Goal: Find specific page/section: Find specific page/section

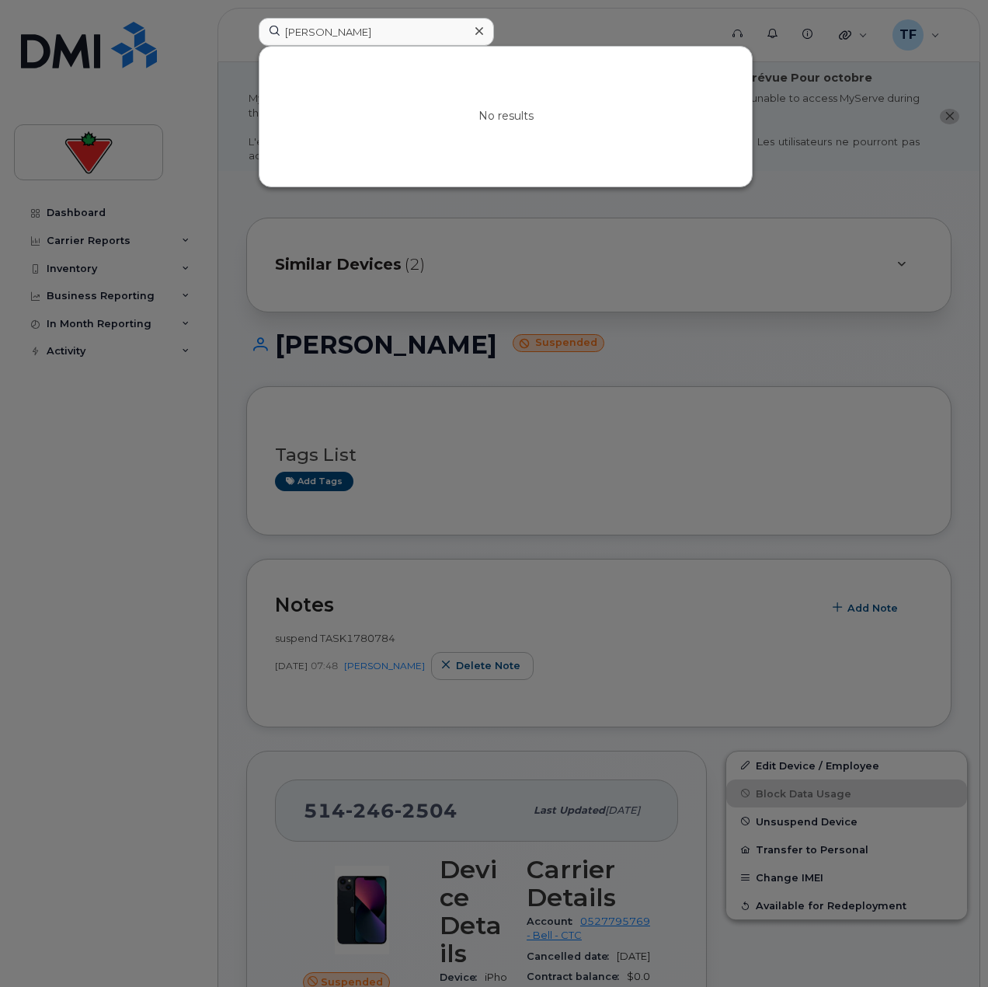
drag, startPoint x: 538, startPoint y: 54, endPoint x: 516, endPoint y: 79, distance: 33.0
click at [538, 55] on div "No results" at bounding box center [505, 117] width 493 height 140
click at [395, 30] on input "Volodymyr Senkiv" at bounding box center [376, 32] width 235 height 28
paste input "Dmytro Koltsuk"
click at [440, 32] on input "Dmytro Koltsuk" at bounding box center [376, 32] width 235 height 28
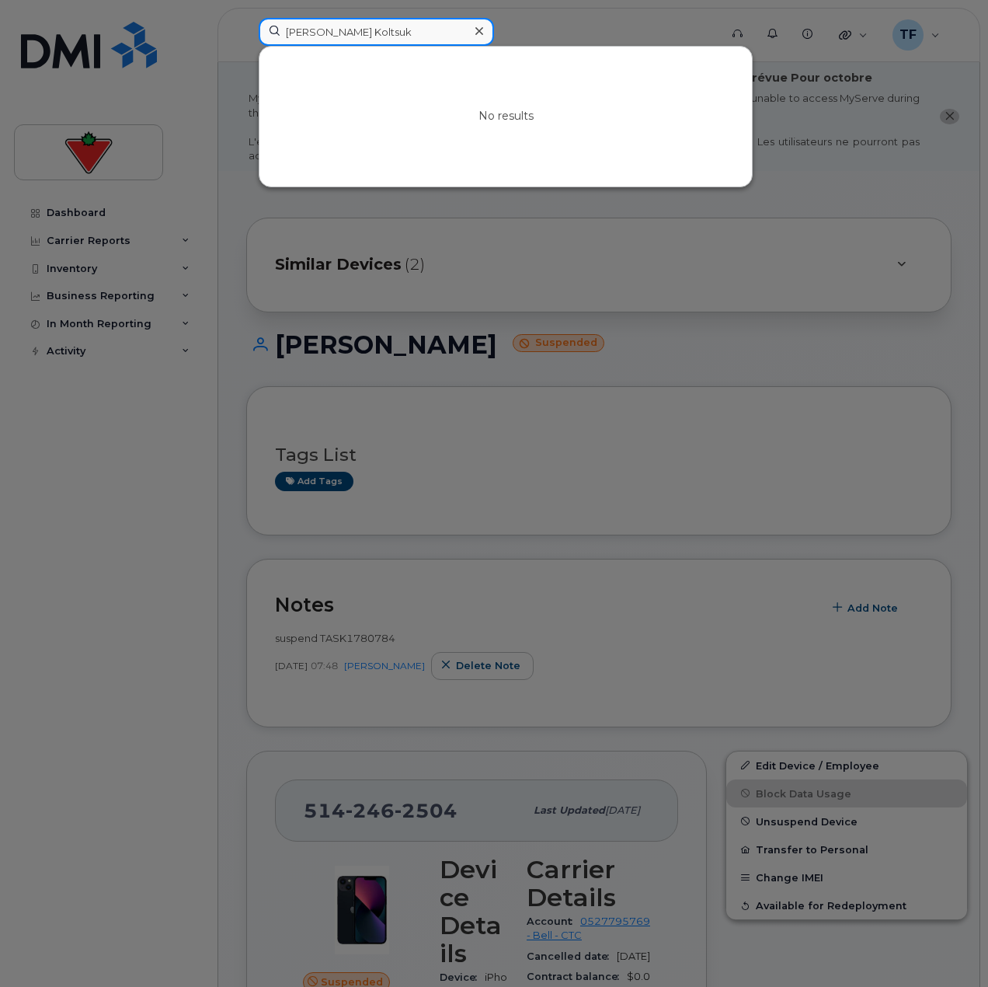
paste input "Volodymyr Rybnikov"
click at [370, 35] on input "Volodymyr Rybnikov" at bounding box center [376, 32] width 235 height 28
paste input "Oleksandr Semych"
click at [343, 32] on input "Oleksandr Semych" at bounding box center [376, 32] width 235 height 28
paste input "Jungho Kim"
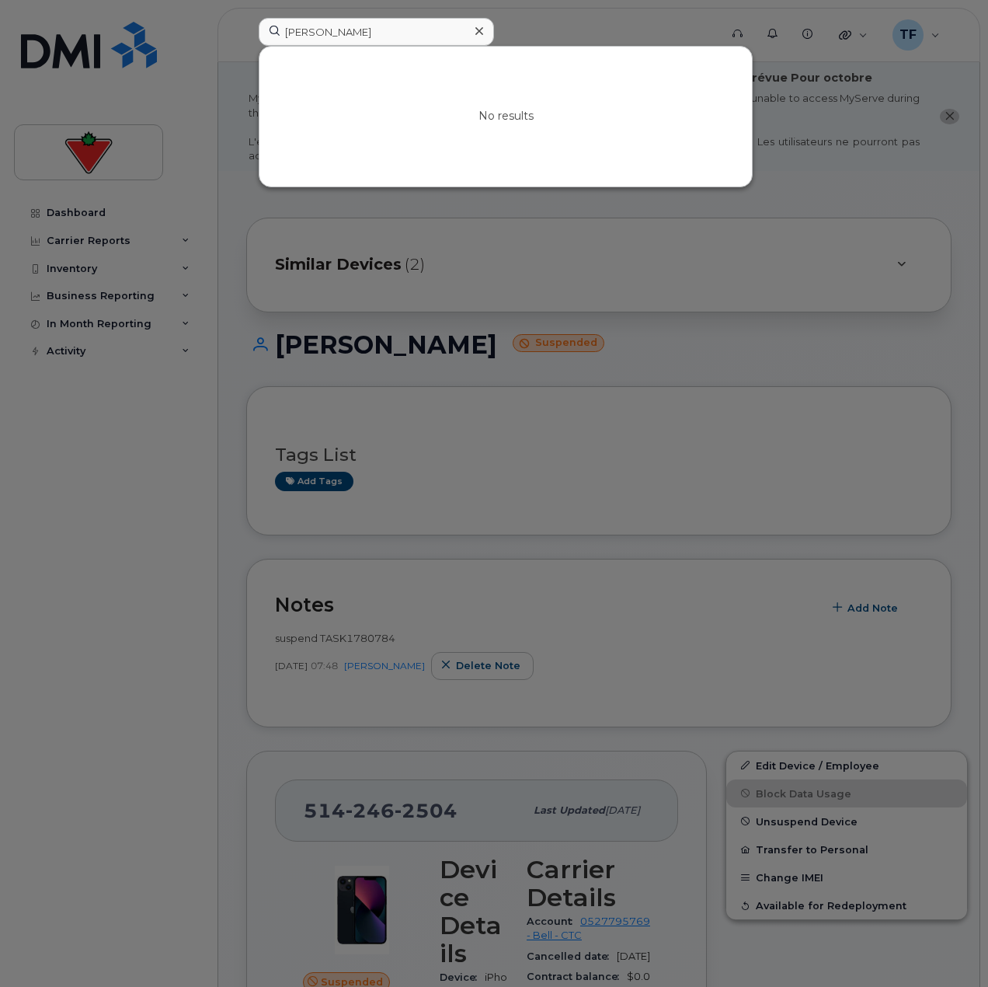
drag, startPoint x: 857, startPoint y: 318, endPoint x: 837, endPoint y: 316, distance: 19.5
click at [858, 316] on div at bounding box center [494, 493] width 988 height 987
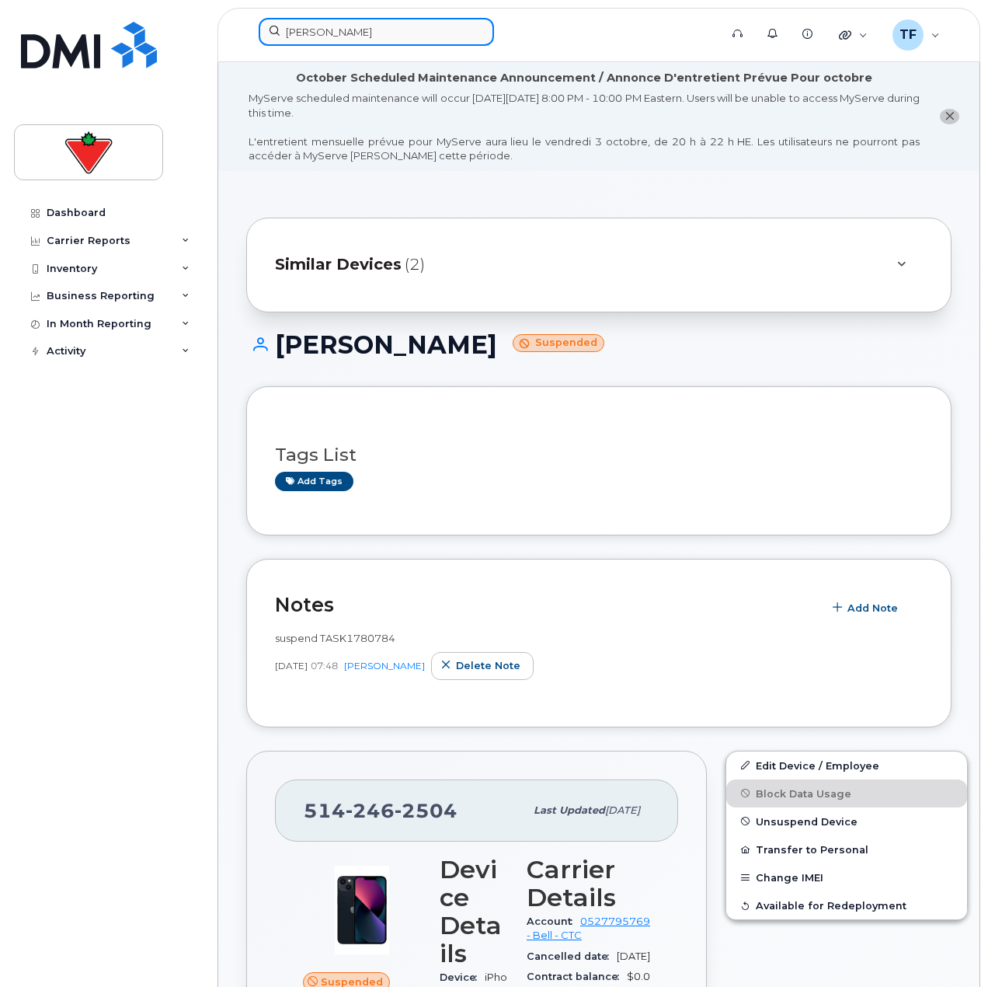
click at [408, 36] on input "Jungho Kim" at bounding box center [376, 32] width 235 height 28
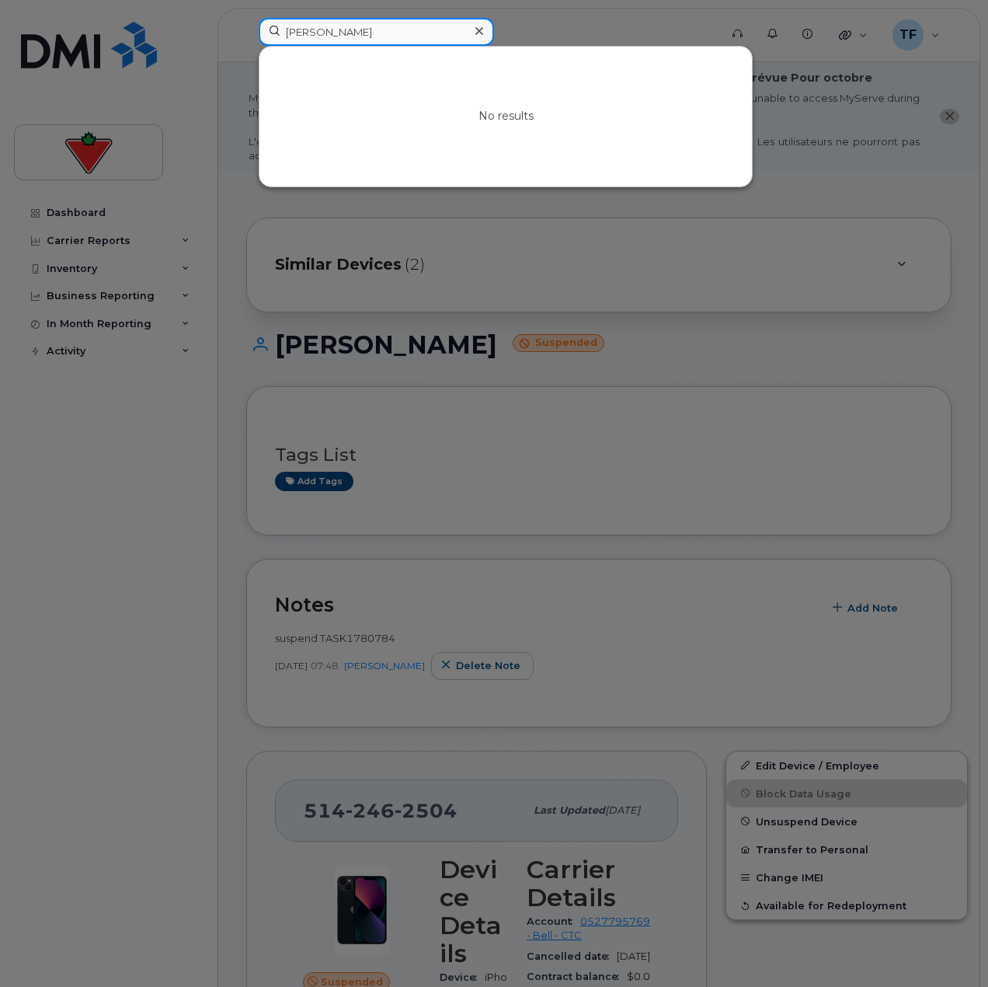
click at [364, 40] on input "Jungho Kim" at bounding box center [376, 32] width 235 height 28
paste input "Volodymyr Senkiv"
click at [384, 37] on input "Volodymyr Senkiv" at bounding box center [376, 32] width 235 height 28
click at [386, 36] on input "Volodymyr Senkiv" at bounding box center [376, 32] width 235 height 28
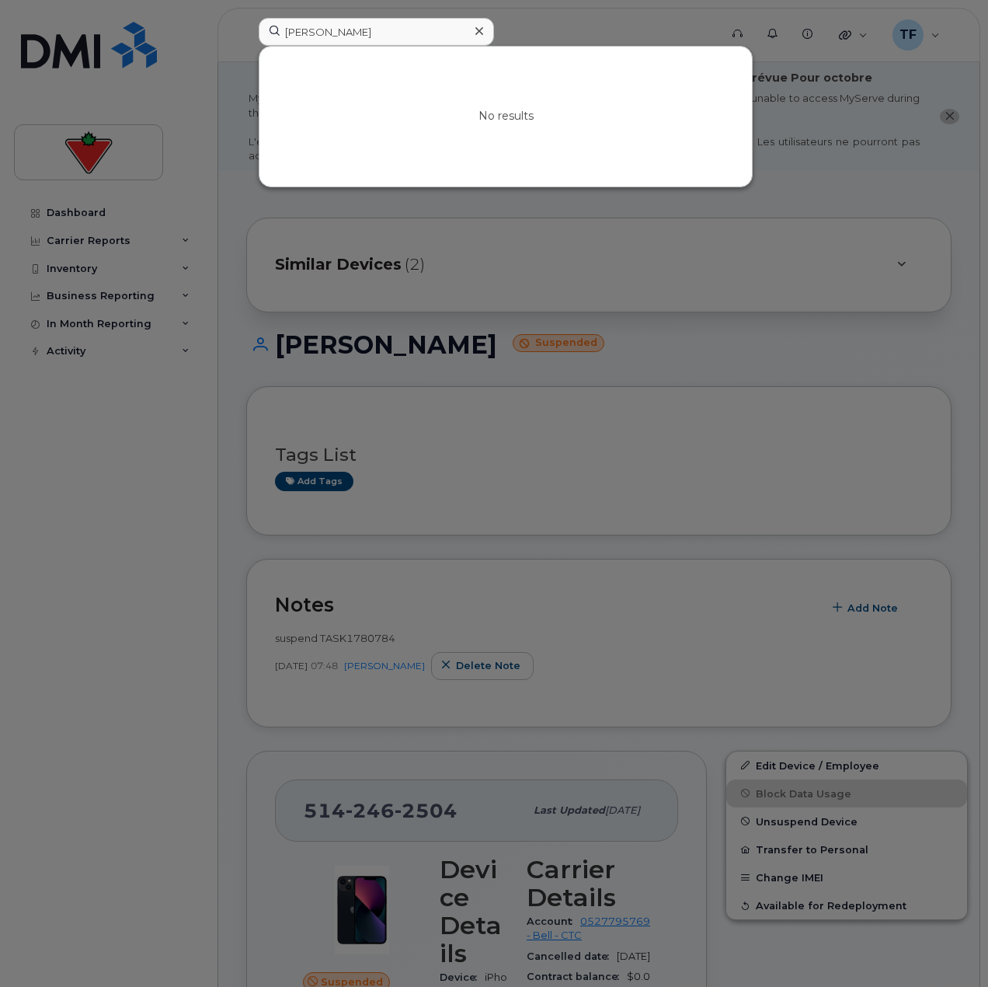
click at [228, 430] on div at bounding box center [494, 493] width 988 height 987
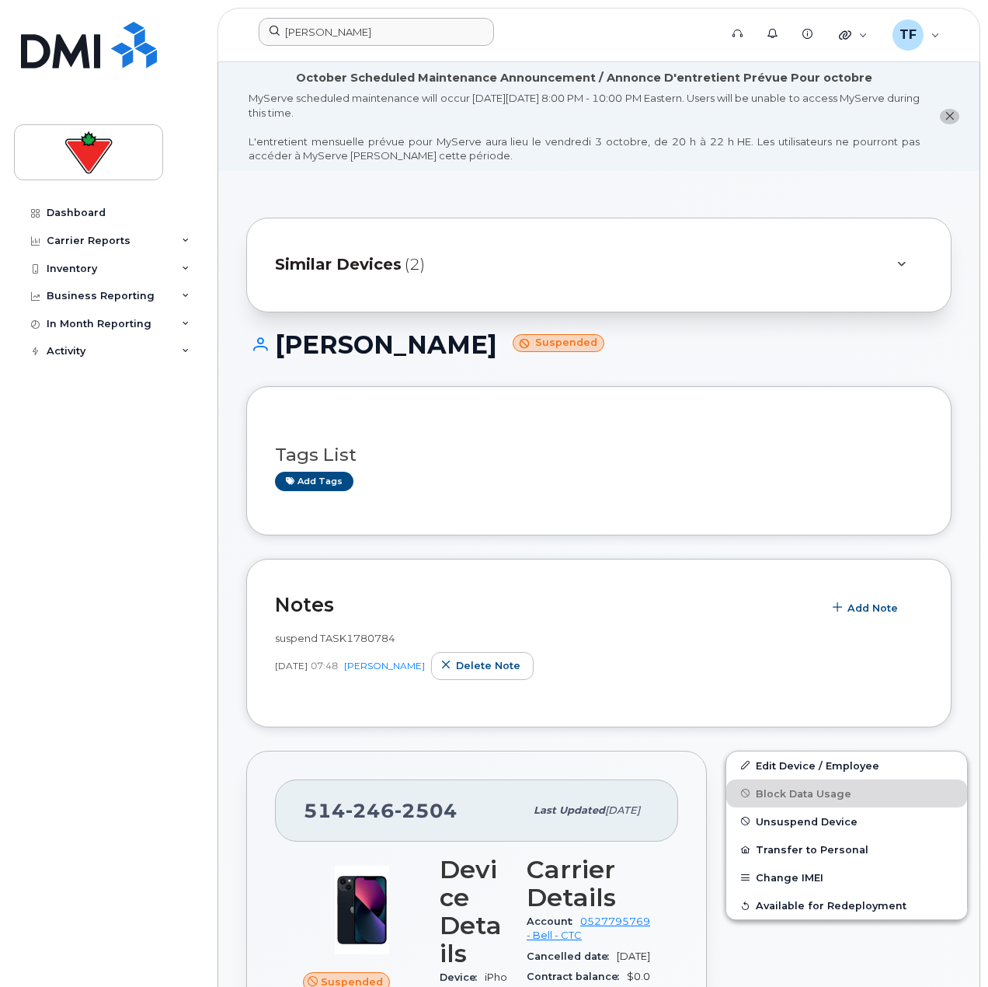
drag, startPoint x: 322, startPoint y: 51, endPoint x: 329, endPoint y: 41, distance: 12.7
click at [325, 47] on div "Volodymyr Senkiv" at bounding box center [483, 35] width 475 height 34
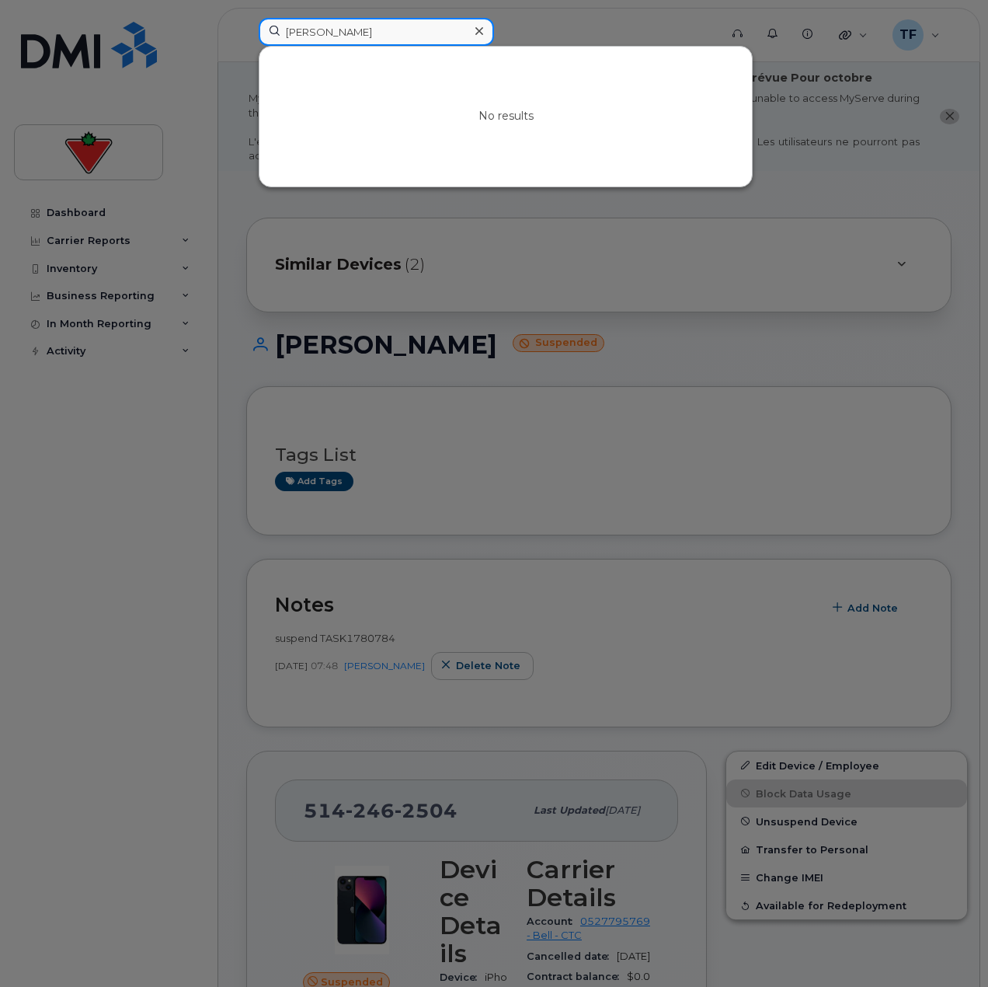
click at [331, 40] on input "Volodymyr Senkiv" at bounding box center [376, 32] width 235 height 28
paste input "[PERSON_NAME]"
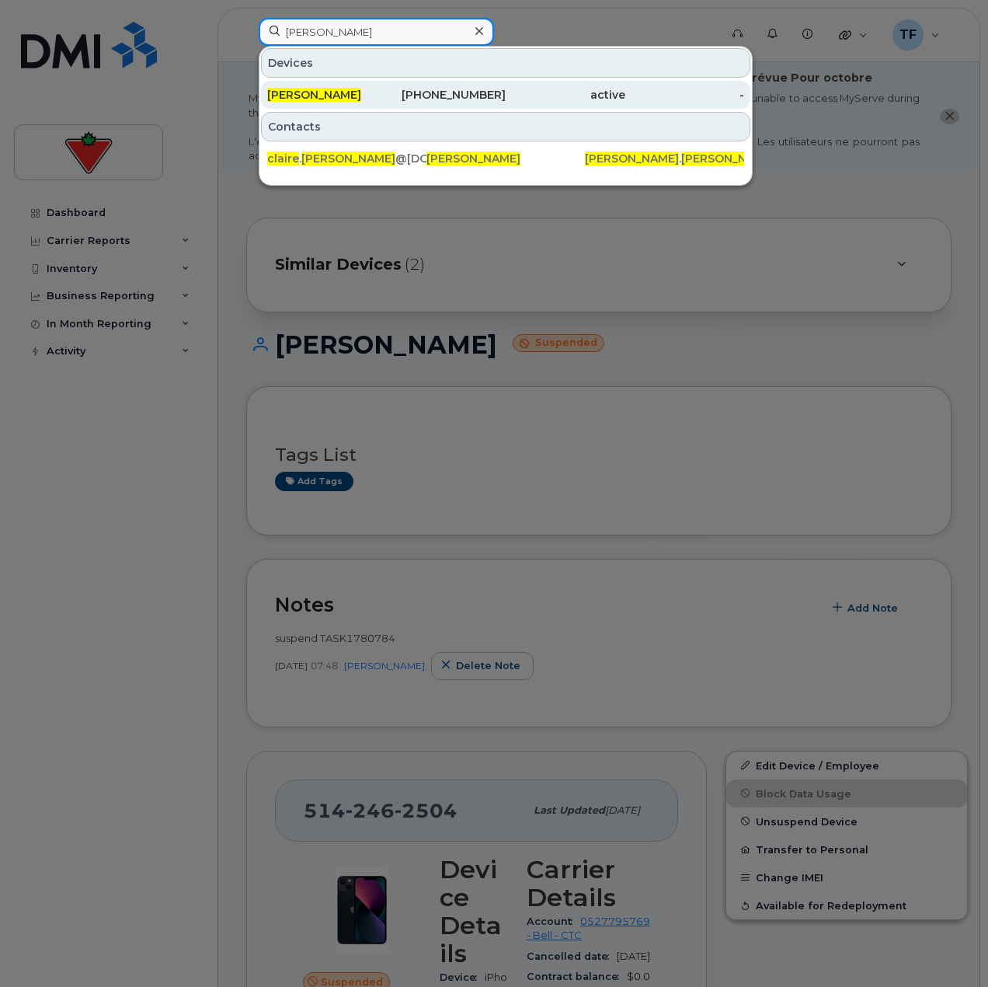
type input "[PERSON_NAME]"
click at [344, 100] on span "[PERSON_NAME]" at bounding box center [314, 95] width 94 height 14
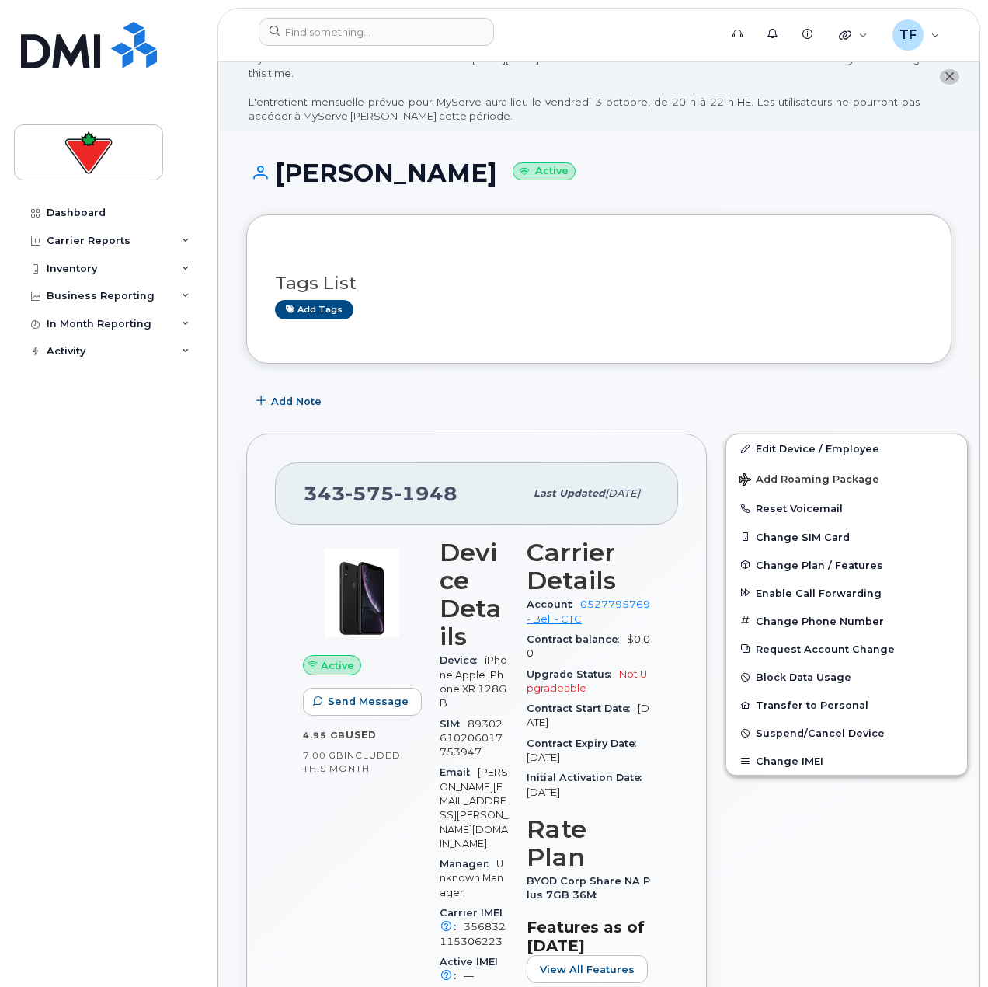
scroll to position [78, 0]
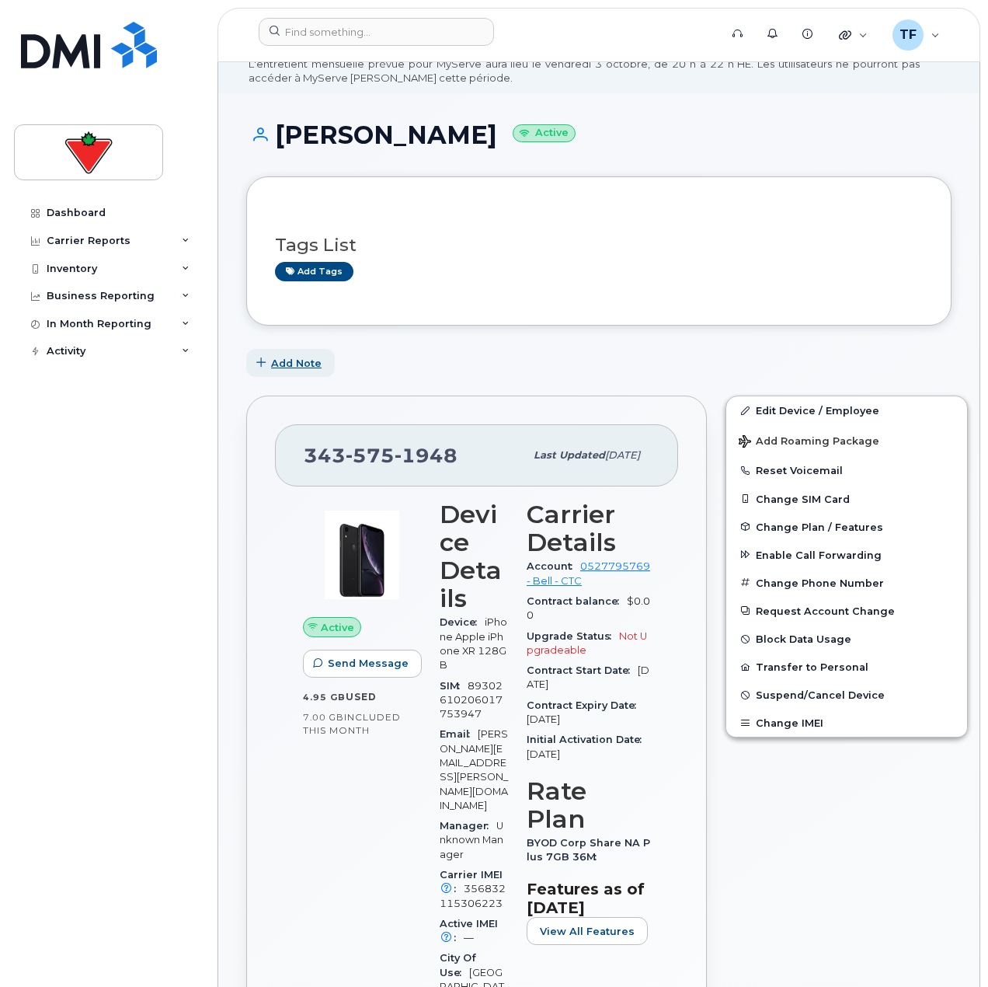
click at [326, 368] on button "Add Note" at bounding box center [290, 363] width 89 height 28
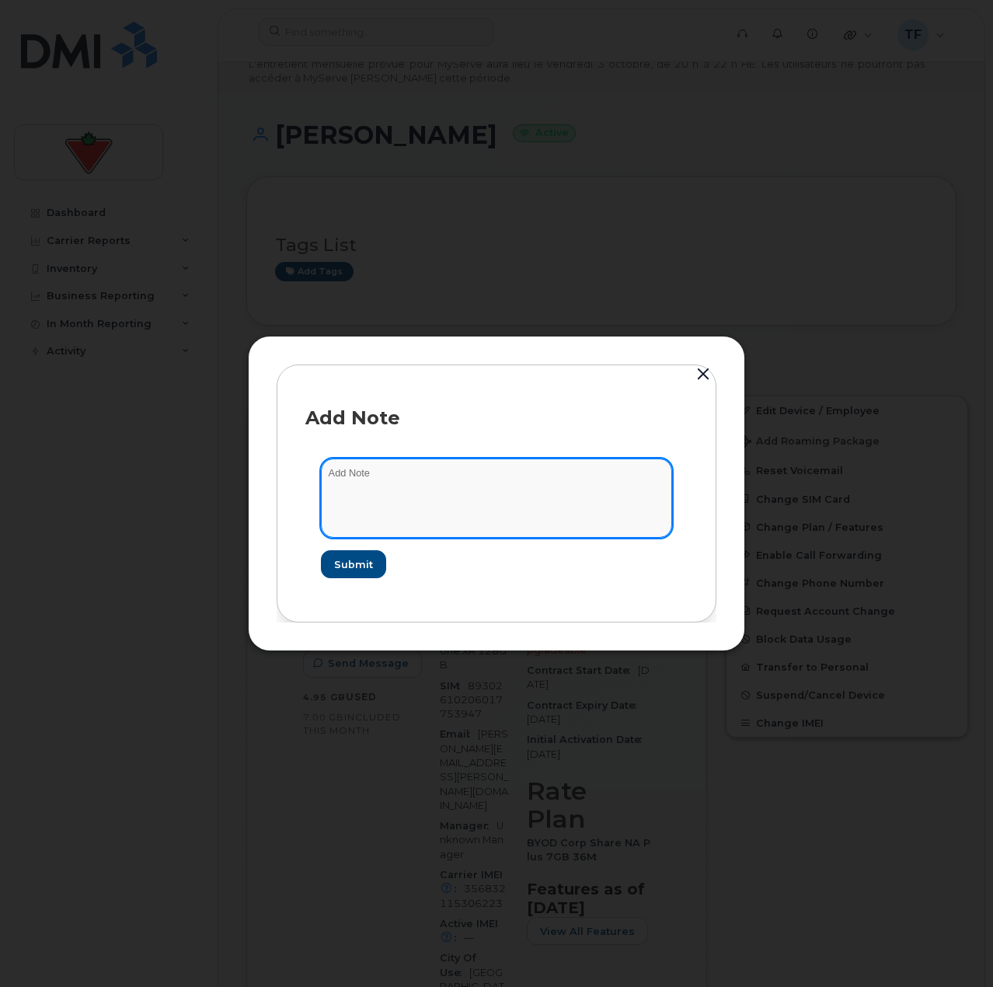
click at [344, 486] on textarea at bounding box center [496, 497] width 351 height 79
click at [423, 498] on textarea at bounding box center [496, 497] width 351 height 79
paste textarea "TASK1782181"
type textarea "TASK1782181 suspend"
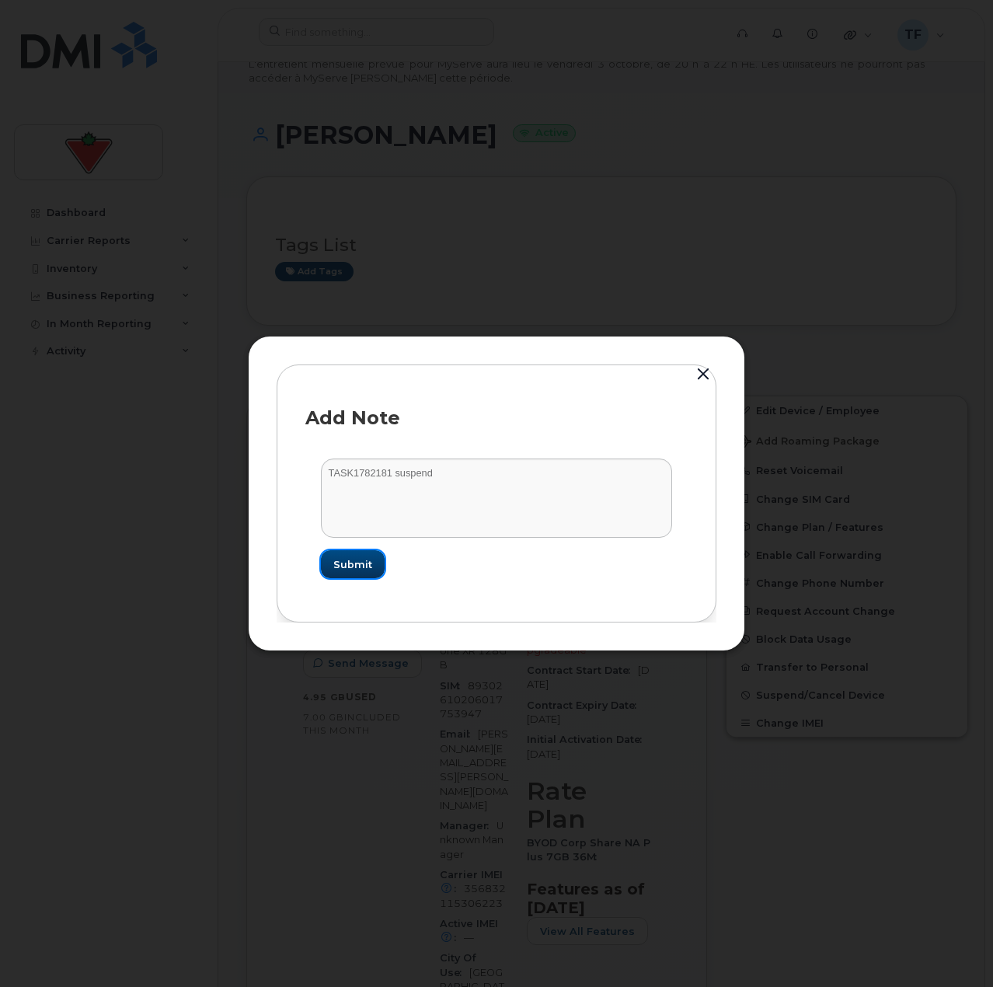
click at [356, 567] on span "Submit" at bounding box center [352, 564] width 39 height 15
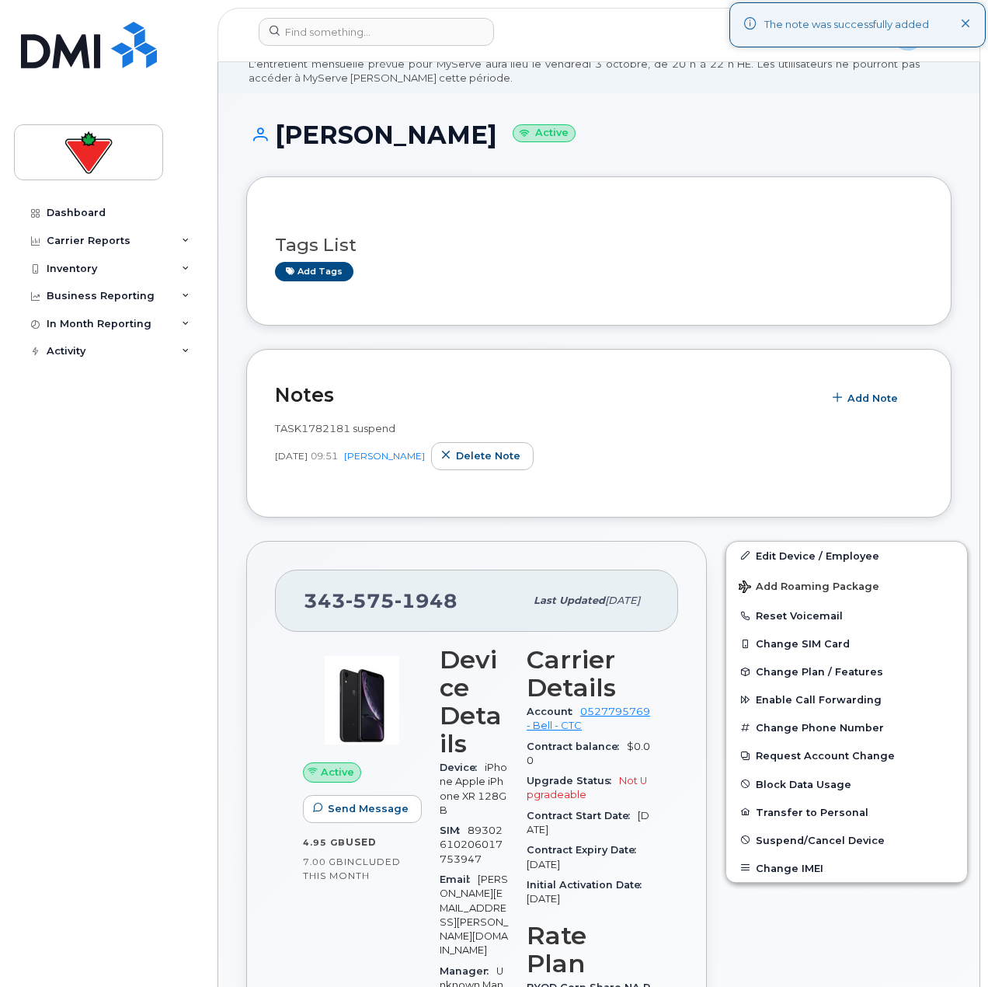
scroll to position [466, 0]
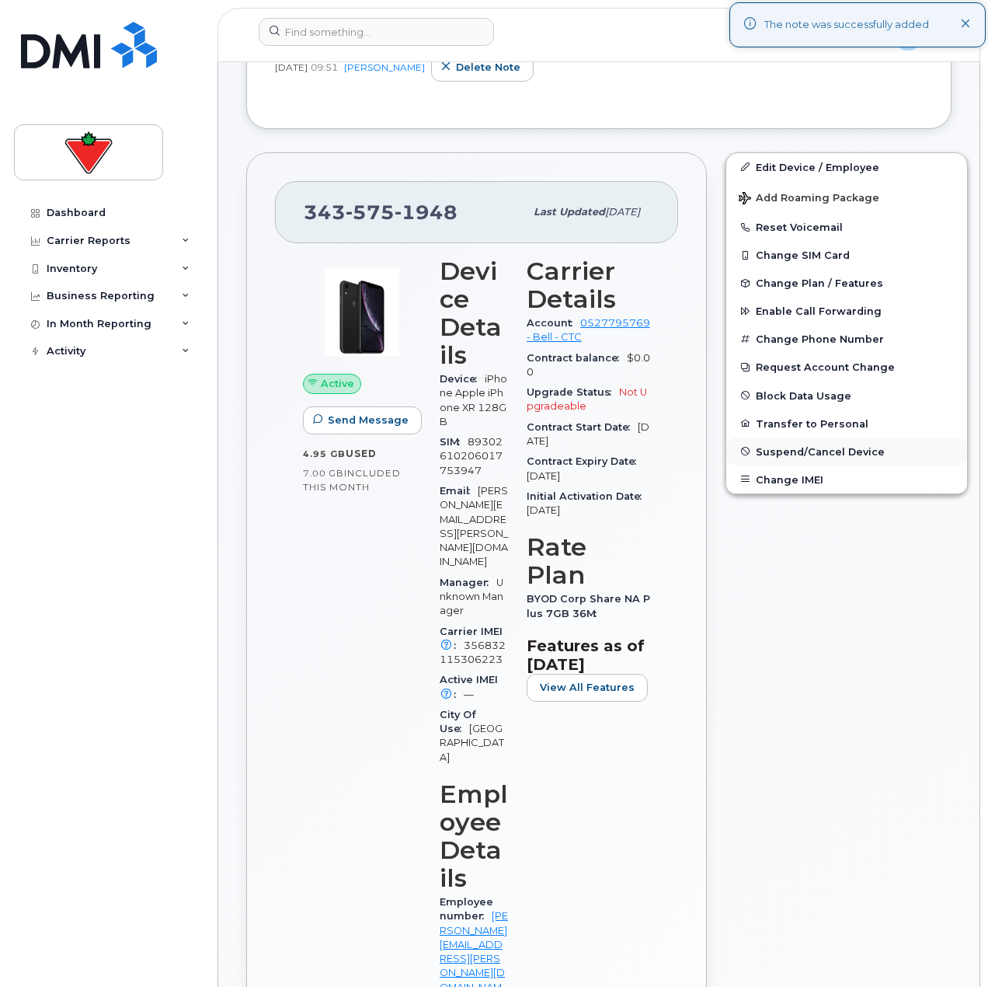
click at [782, 451] on span "Suspend/Cancel Device" at bounding box center [820, 451] width 129 height 12
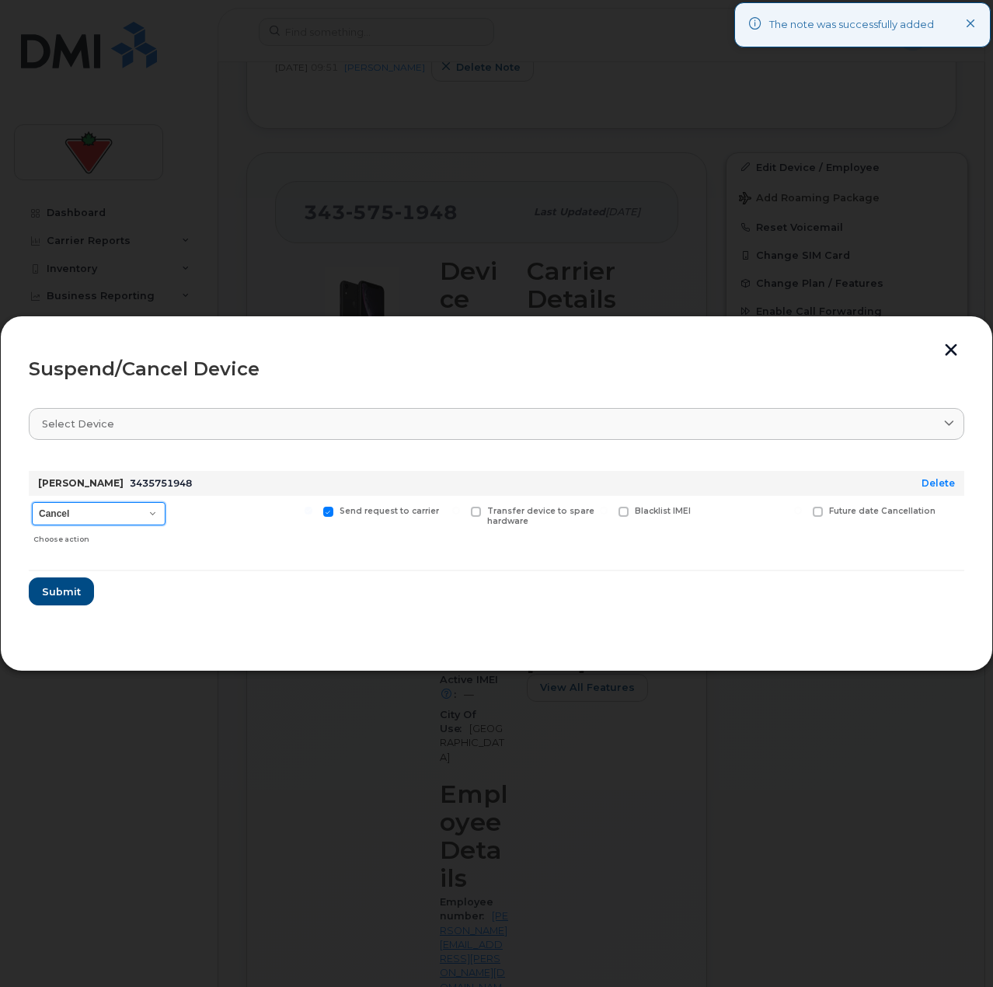
click at [92, 518] on select "Cancel Suspend - Extend Suspension Suspend - Reduced Rate Suspend - Full Rate S…" at bounding box center [99, 513] width 134 height 23
select select "[object Object]"
click at [32, 502] on select "Cancel Suspend - Extend Suspension Suspend - Reduced Rate Suspend - Full Rate S…" at bounding box center [99, 513] width 134 height 23
click at [71, 594] on span "Submit" at bounding box center [60, 591] width 39 height 15
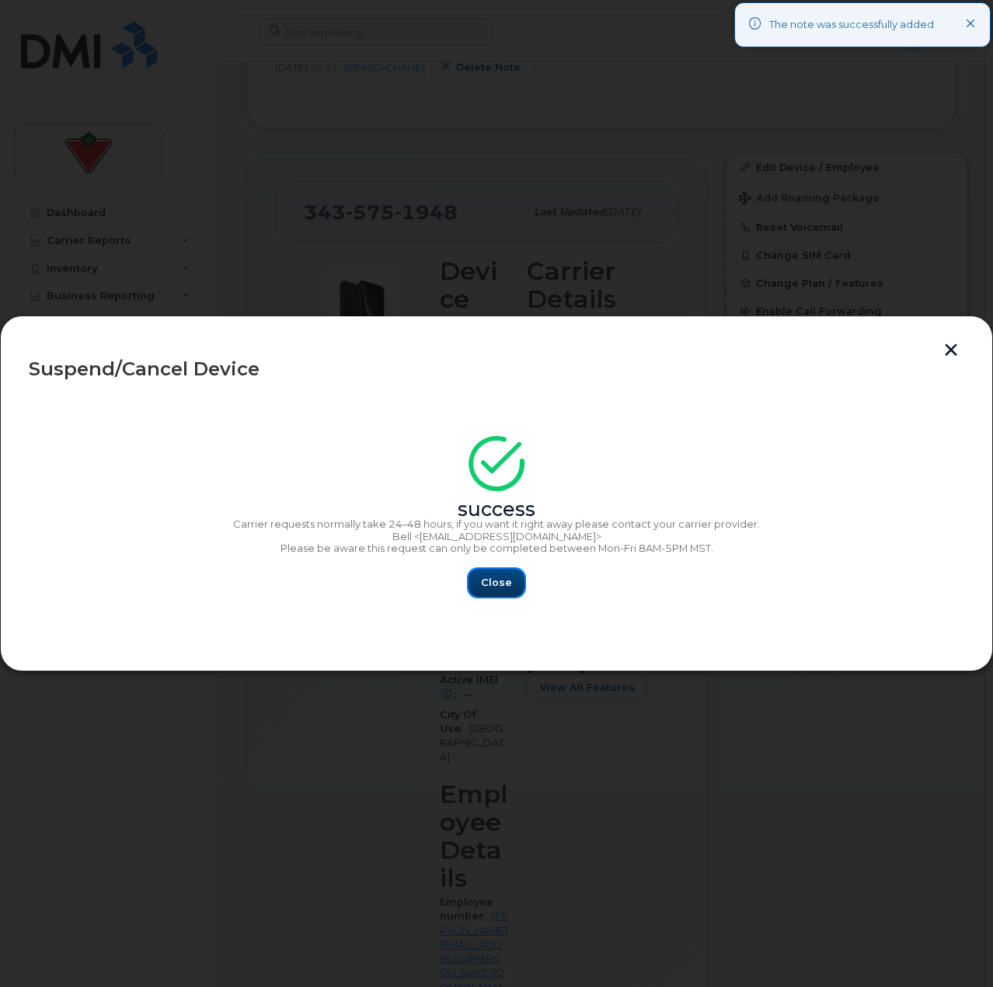
click at [480, 587] on button "Close" at bounding box center [496, 583] width 56 height 28
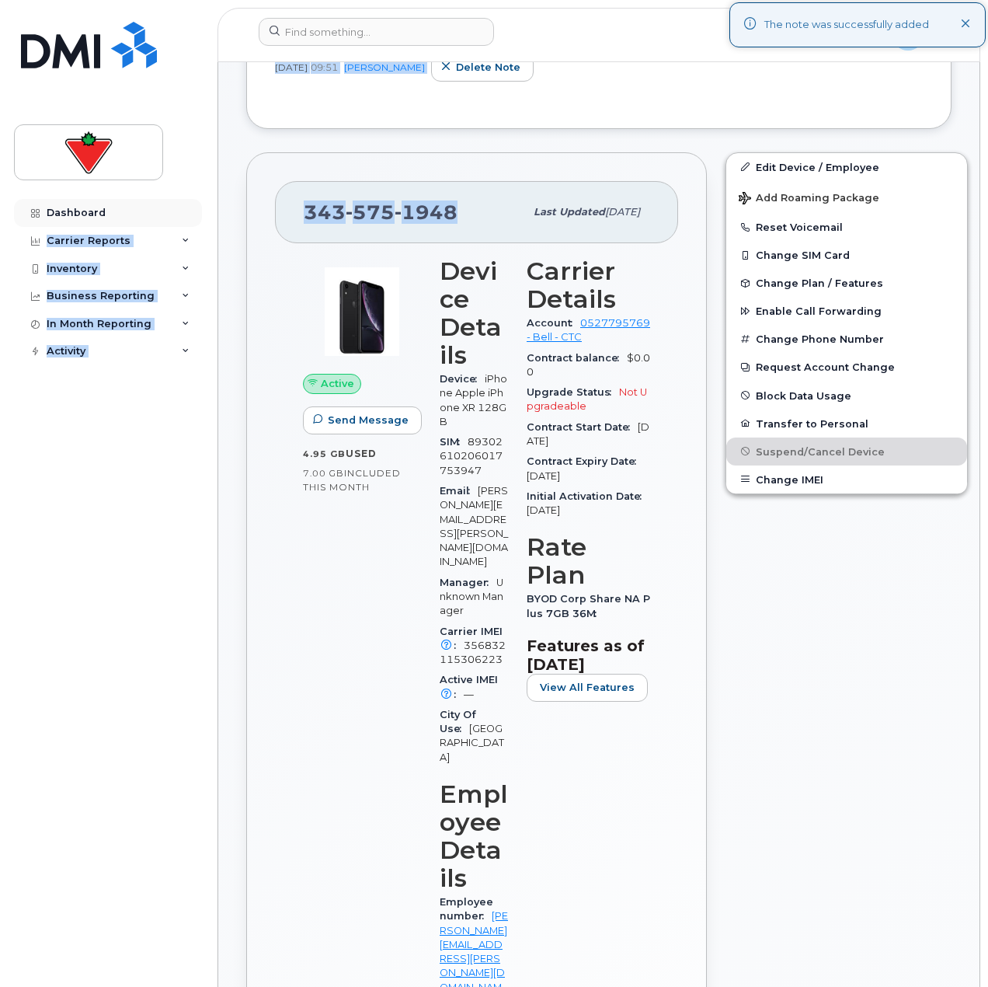
drag, startPoint x: 444, startPoint y: 211, endPoint x: 176, endPoint y: 211, distance: 268.0
click at [331, 221] on span "[PHONE_NUMBER]" at bounding box center [381, 211] width 154 height 23
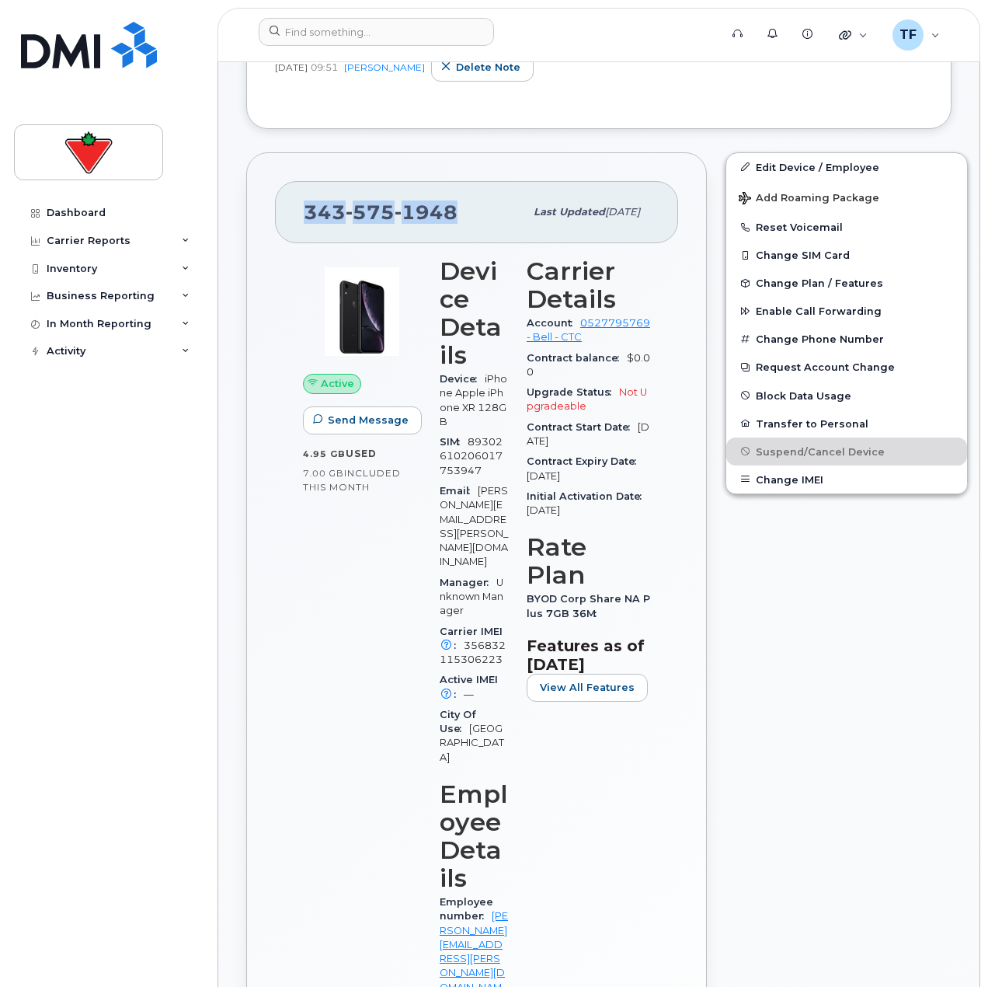
click at [331, 221] on span "[PHONE_NUMBER]" at bounding box center [381, 211] width 154 height 23
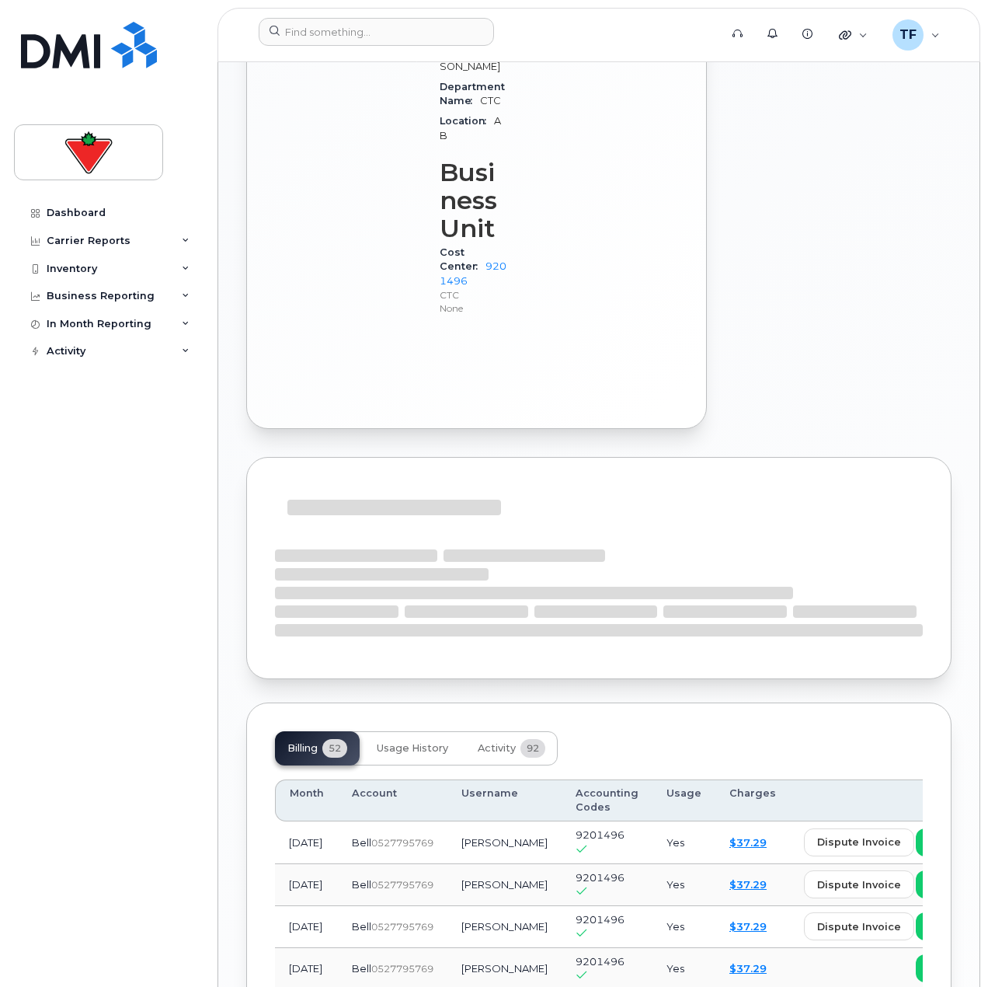
scroll to position [1864, 0]
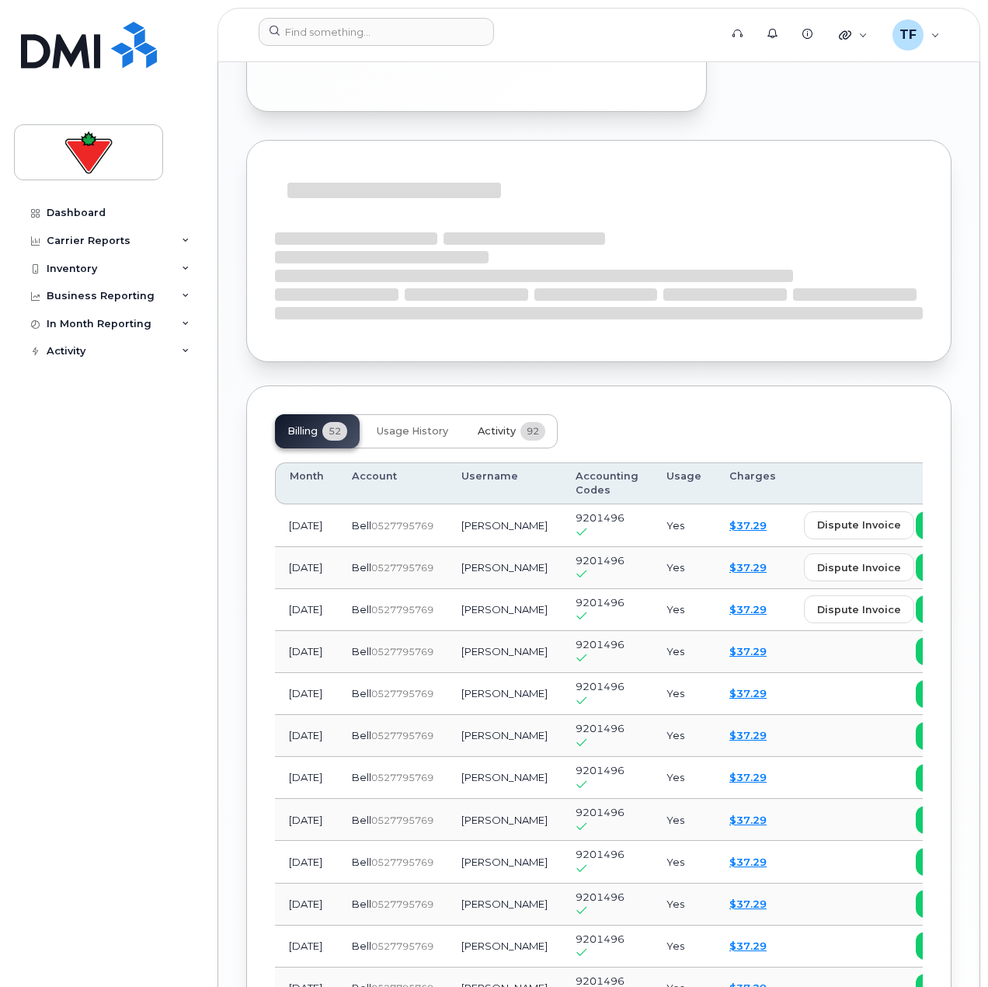
click at [495, 414] on button "Activity 92" at bounding box center [511, 431] width 92 height 34
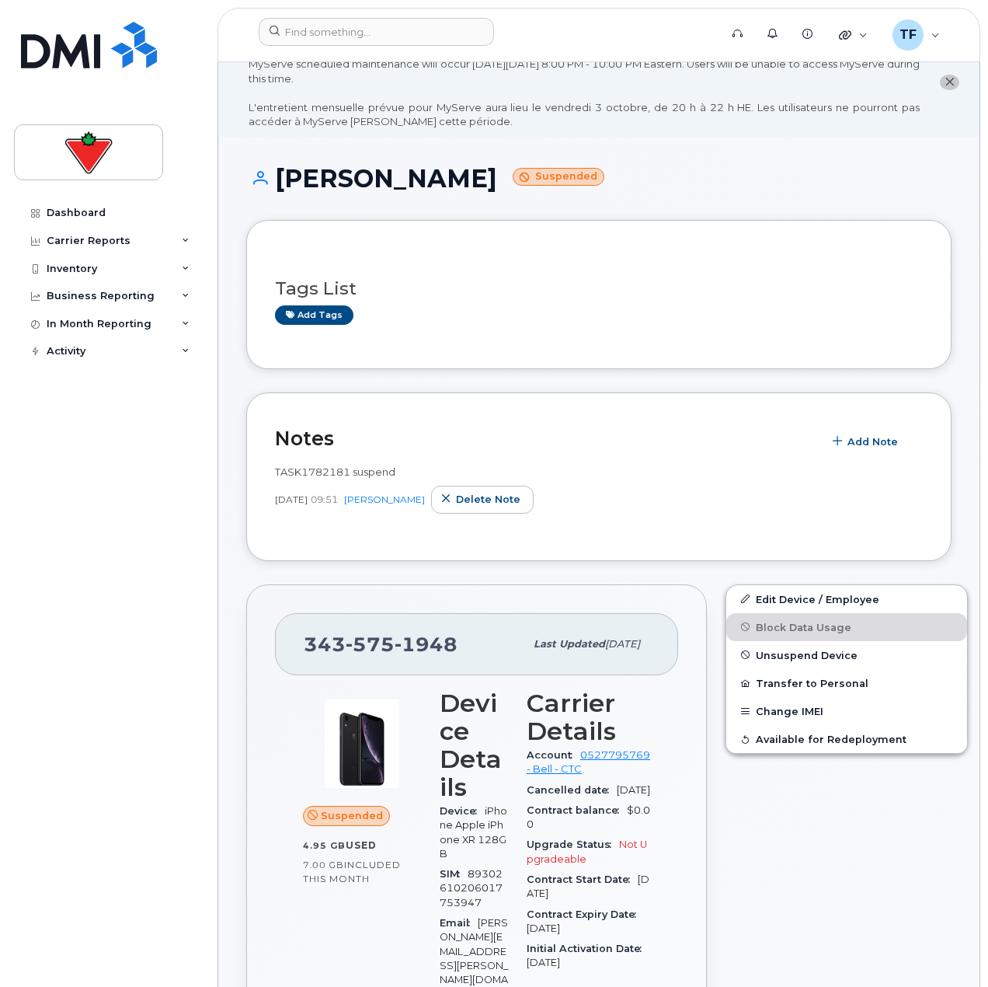
scroll to position [0, 0]
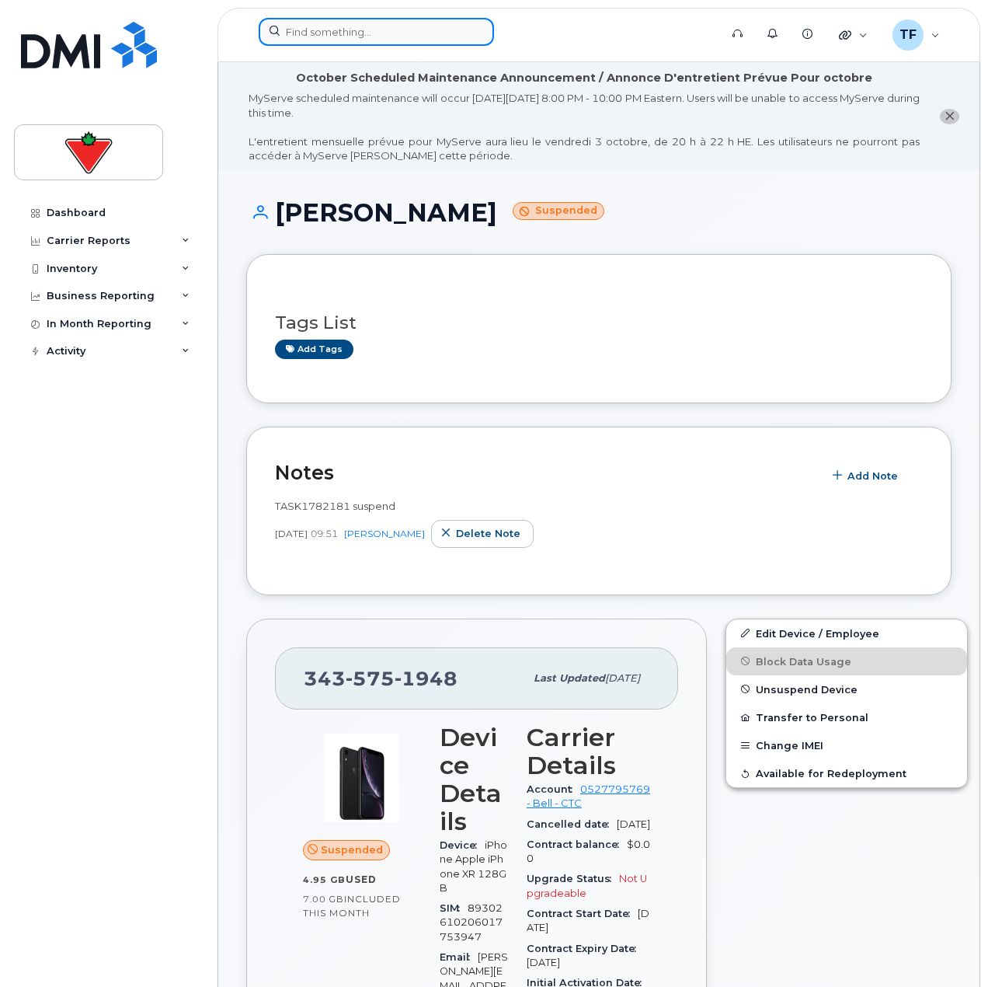
click at [324, 26] on input at bounding box center [376, 32] width 235 height 28
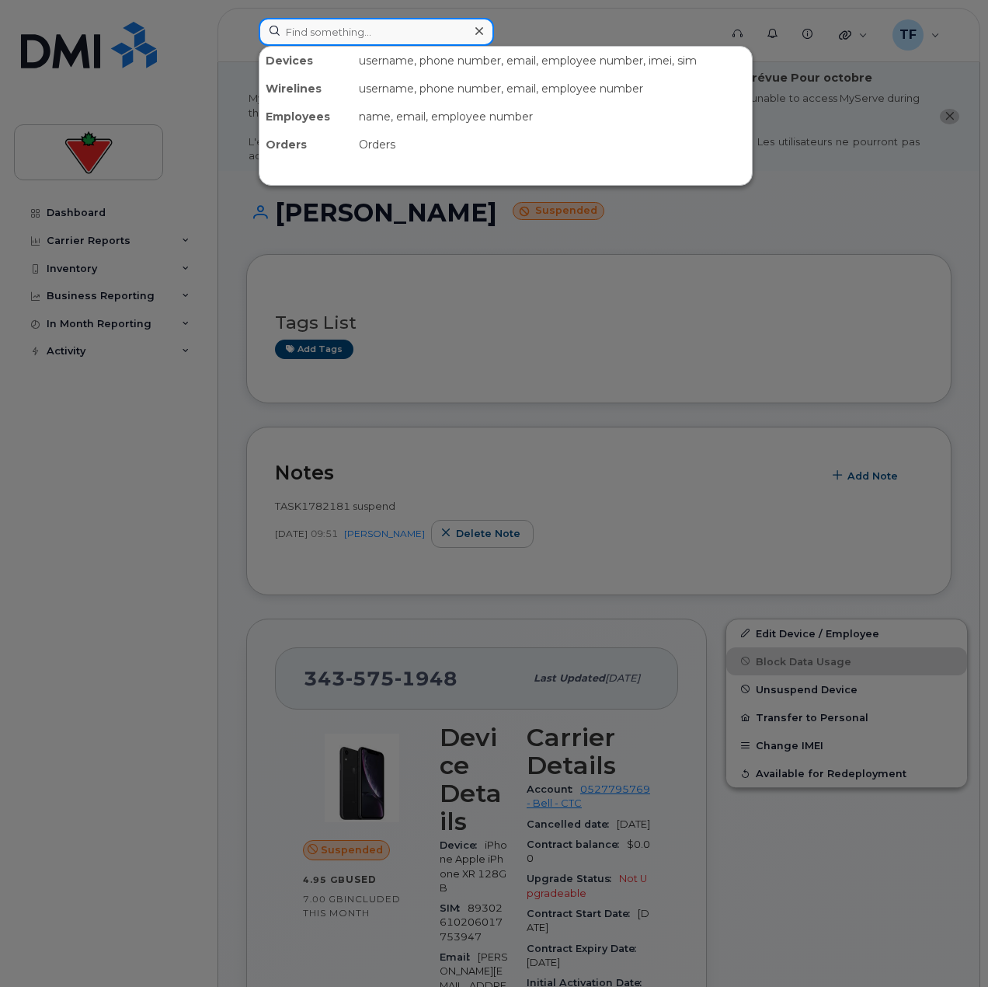
paste input "Ayoub Kebail"
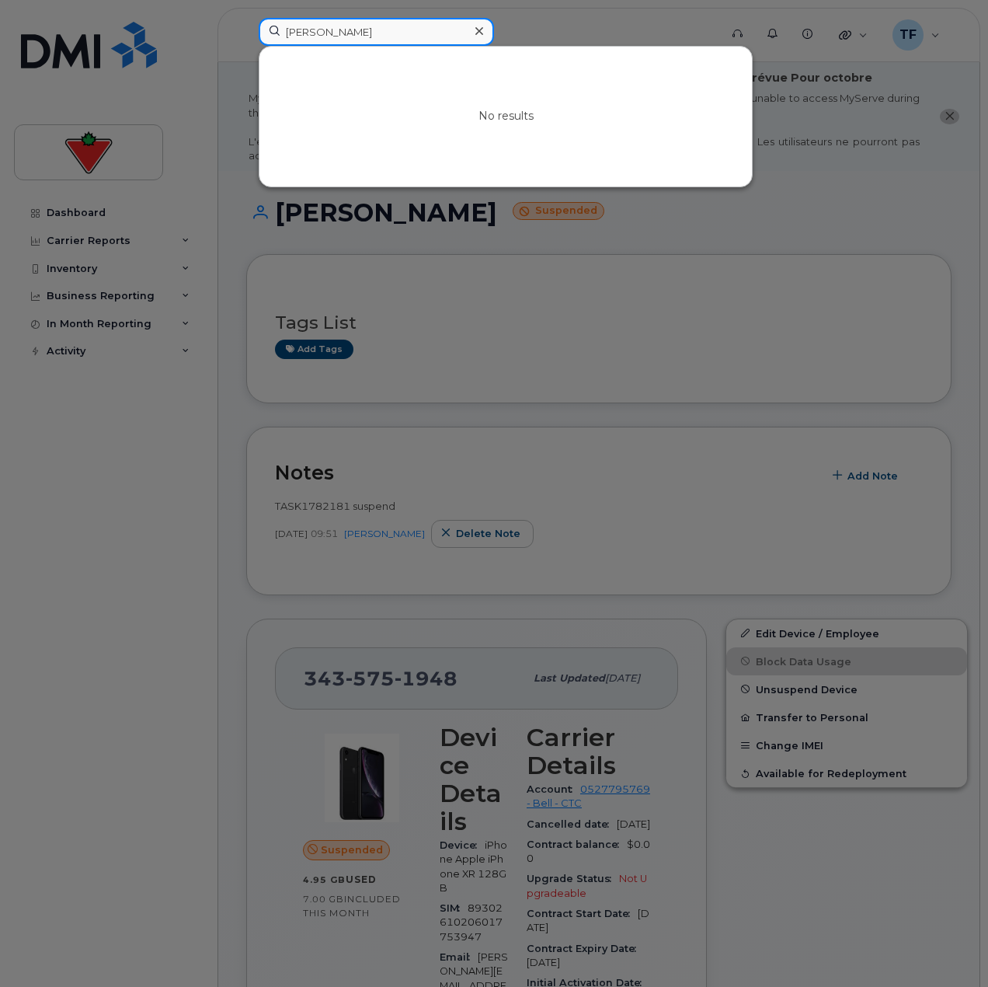
click at [339, 26] on input "Ayoub Kebail" at bounding box center [376, 32] width 235 height 28
paste input "Victor Zastenchik"
click at [697, 245] on div at bounding box center [494, 493] width 988 height 987
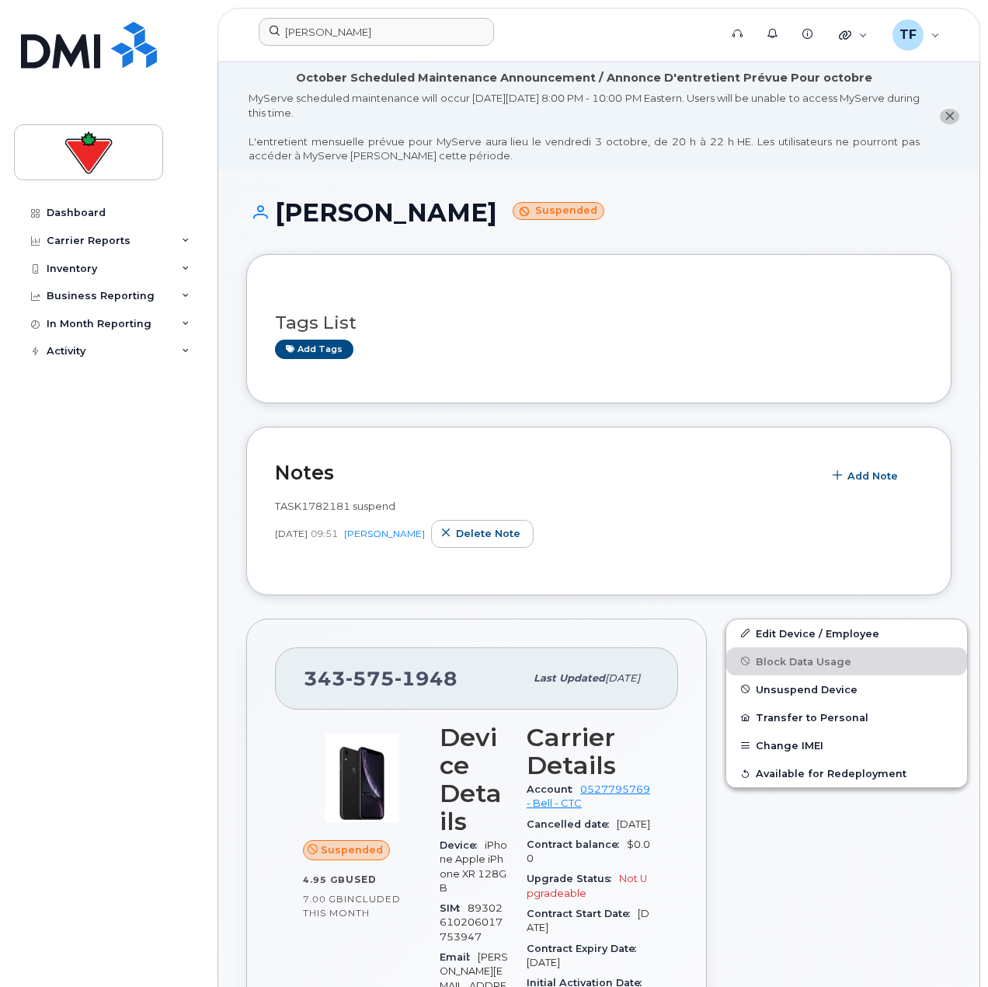
click at [415, 47] on div "Victor Zastenchik" at bounding box center [483, 35] width 475 height 34
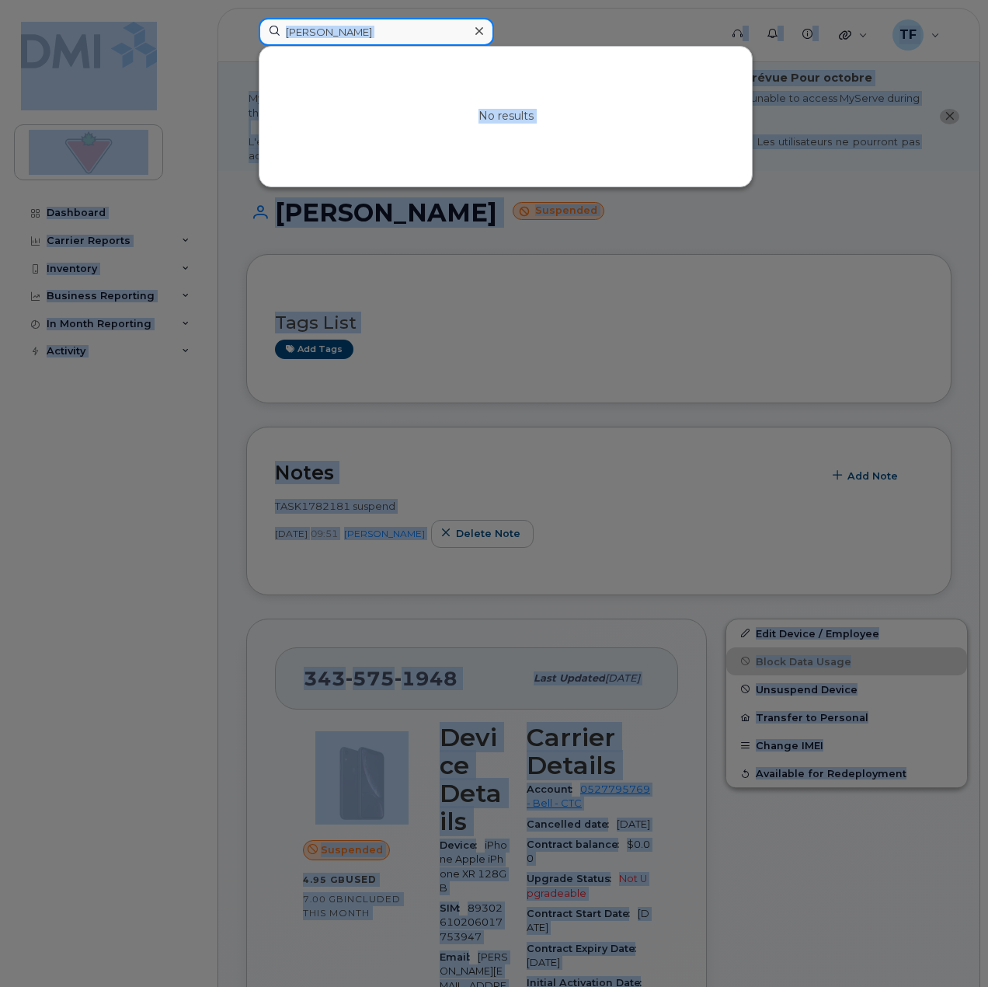
click at [414, 30] on input "Victor Zastenchik" at bounding box center [376, 32] width 235 height 28
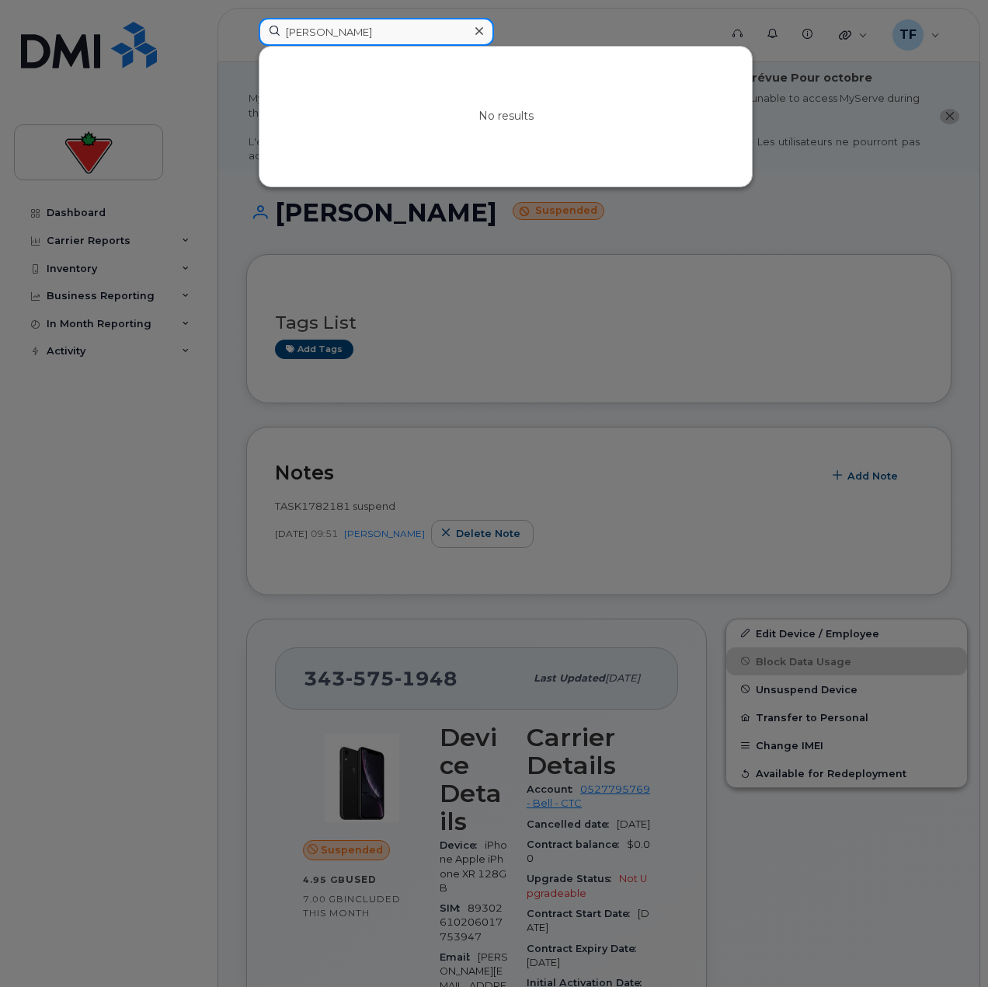
paste input
type input "Victor Zastenchik"
